Goal: Task Accomplishment & Management: Manage account settings

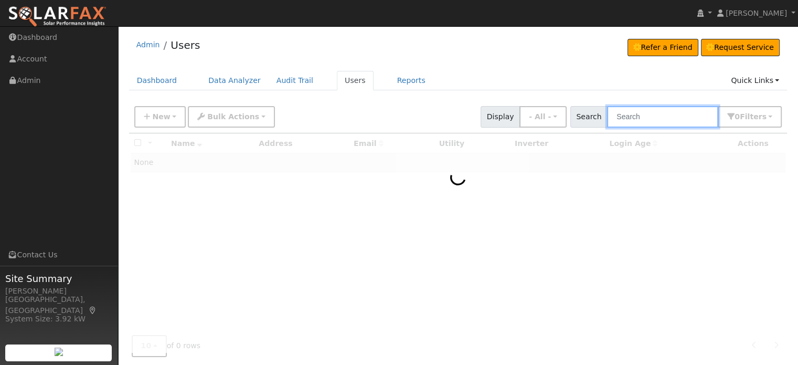
click at [636, 120] on input "text" at bounding box center [662, 117] width 111 height 22
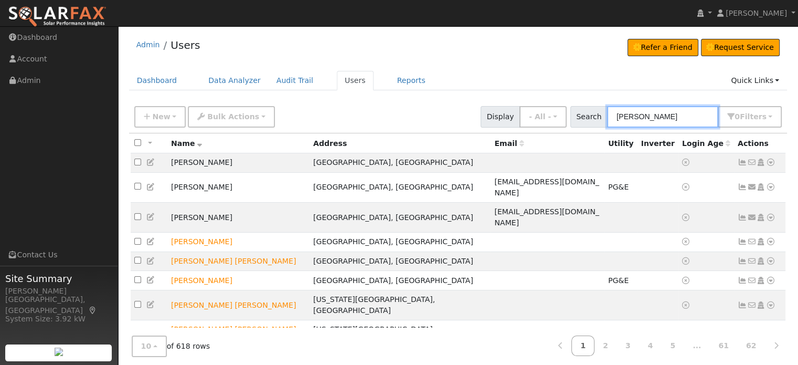
click at [651, 119] on input "[PERSON_NAME]" at bounding box center [662, 117] width 111 height 22
click at [651, 118] on input "[PERSON_NAME]" at bounding box center [662, 117] width 111 height 22
type input "[PERSON_NAME]"
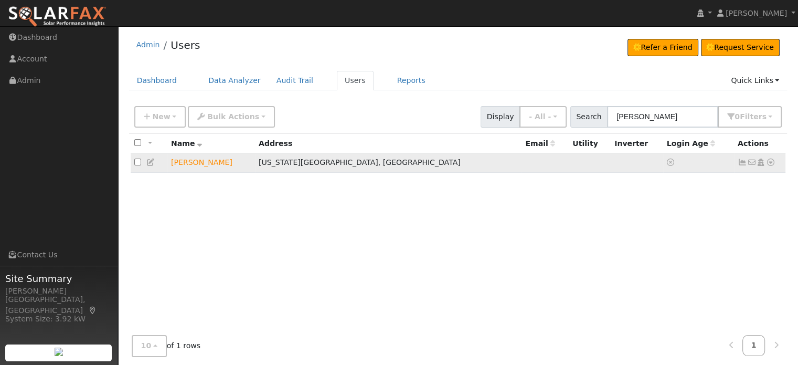
click at [775, 161] on icon at bounding box center [770, 161] width 9 height 7
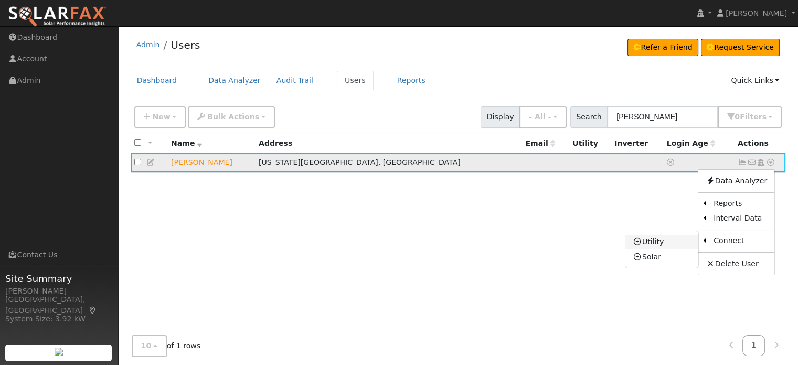
click at [668, 242] on link "Utility" at bounding box center [662, 242] width 73 height 15
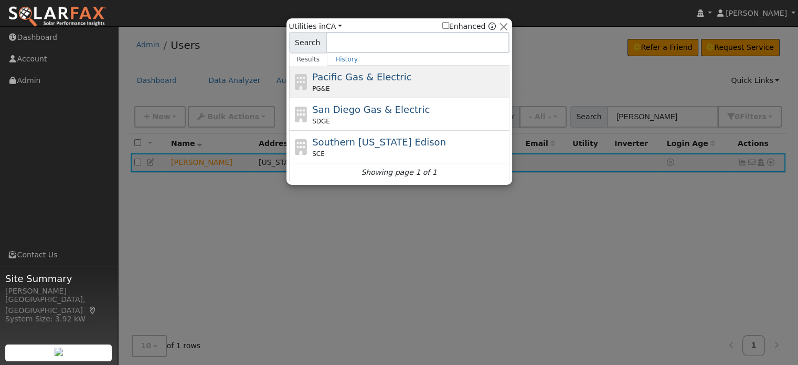
click at [368, 75] on span "Pacific Gas & Electric" at bounding box center [361, 76] width 99 height 11
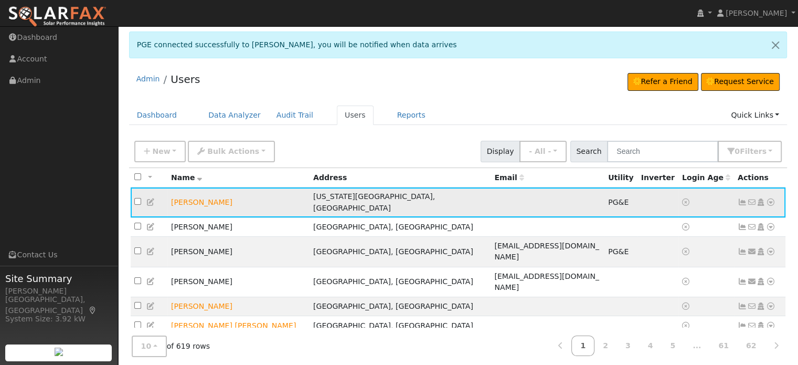
click at [741, 199] on icon at bounding box center [742, 201] width 9 height 7
